Goal: Check status: Check status

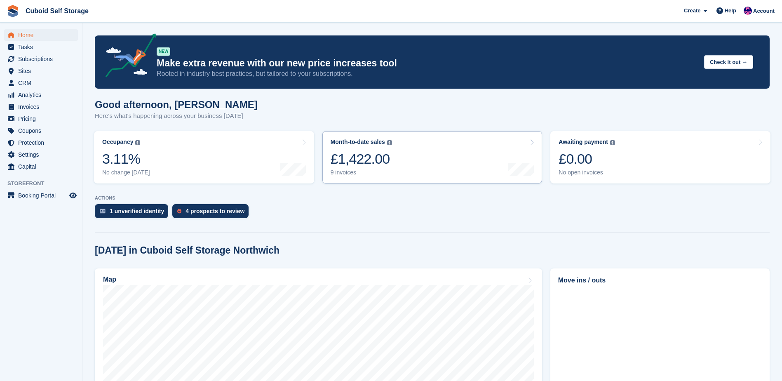
click at [531, 146] on div at bounding box center [522, 158] width 26 height 38
